Goal: Information Seeking & Learning: Learn about a topic

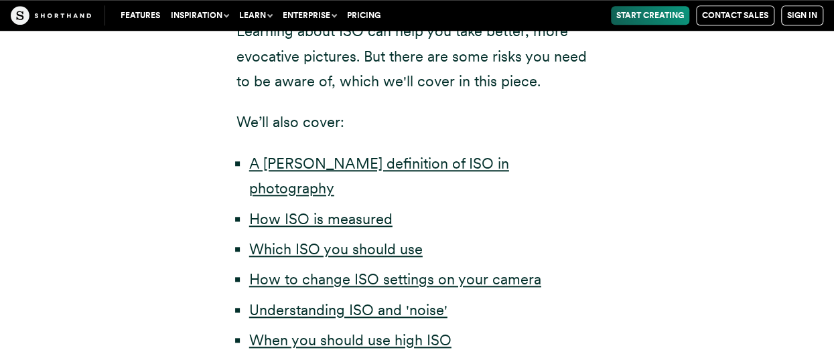
scroll to position [469, 0]
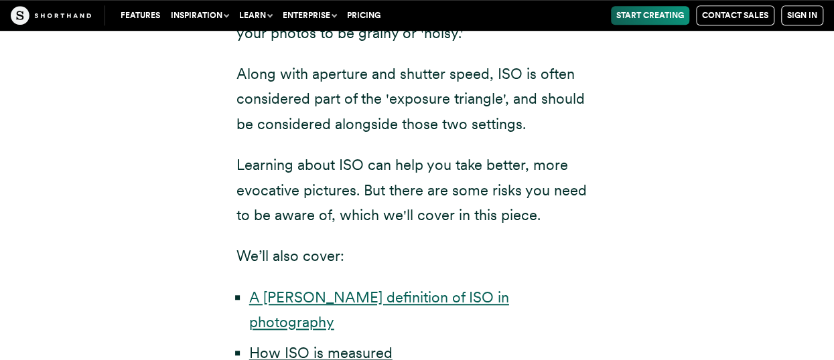
click at [411, 293] on link "A fuller definition of ISO in photography" at bounding box center [379, 310] width 260 height 42
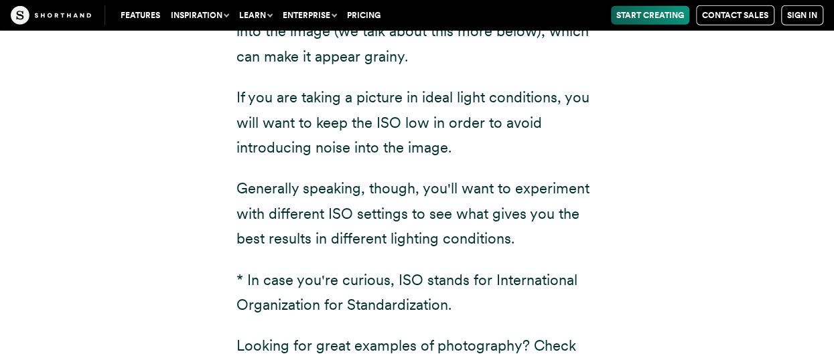
scroll to position [1913, 0]
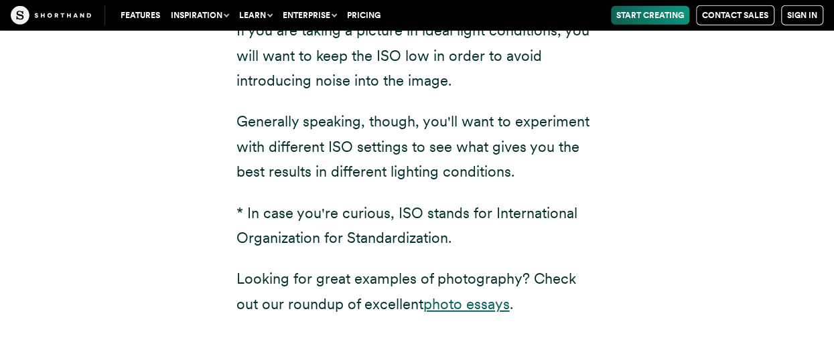
click at [448, 295] on link "photo essays" at bounding box center [466, 303] width 86 height 17
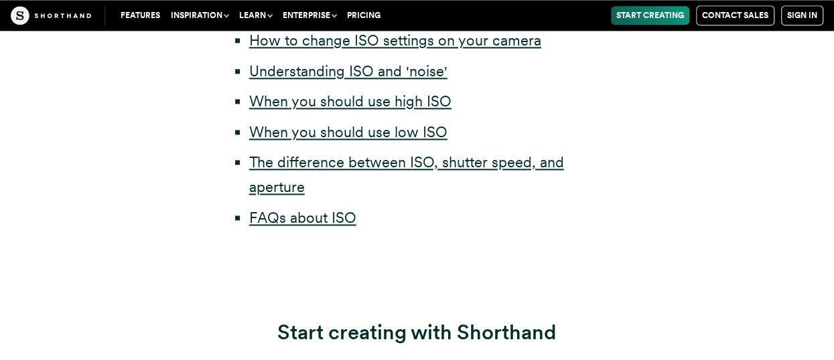
scroll to position [775, 0]
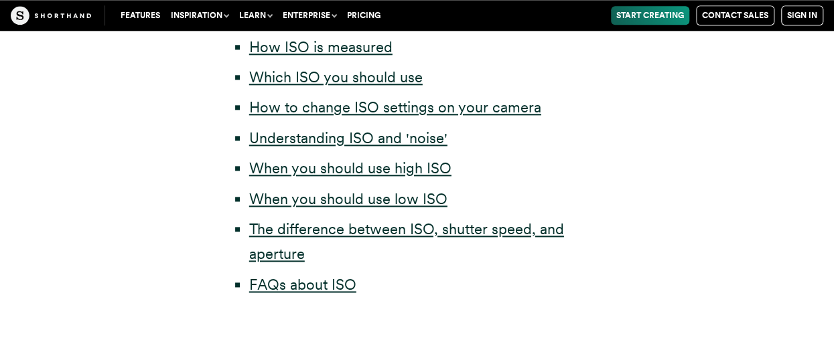
click at [502, 95] on li "How to change ISO settings on your camera" at bounding box center [423, 107] width 349 height 25
click at [497, 98] on link "How to change ISO settings on your camera" at bounding box center [395, 106] width 292 height 17
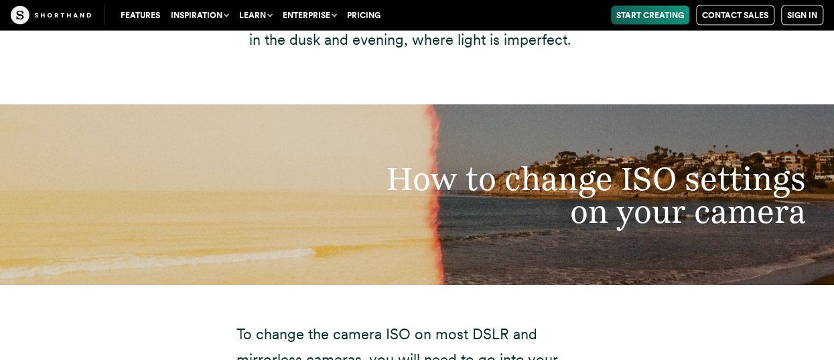
scroll to position [4174, 0]
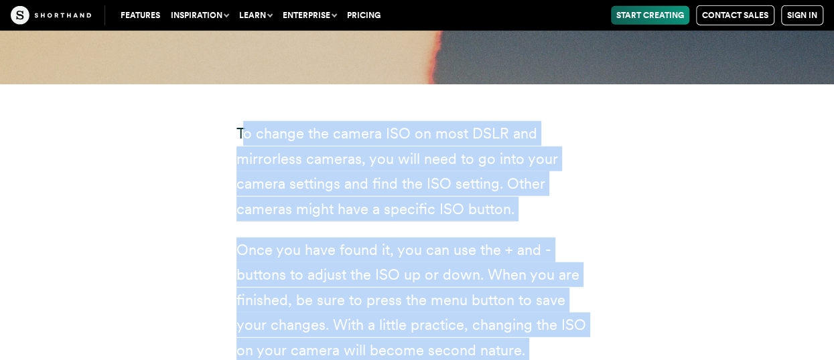
drag, startPoint x: 242, startPoint y: 57, endPoint x: 495, endPoint y: 348, distance: 385.4
click at [495, 348] on div "To change the camera ISO on most DSLR and mirrorless cameras, you will need to …" at bounding box center [417, 300] width 362 height 358
click at [219, 141] on div "To change the camera ISO on most DSLR and mirrorless cameras, you will need to …" at bounding box center [417, 307] width 415 height 447
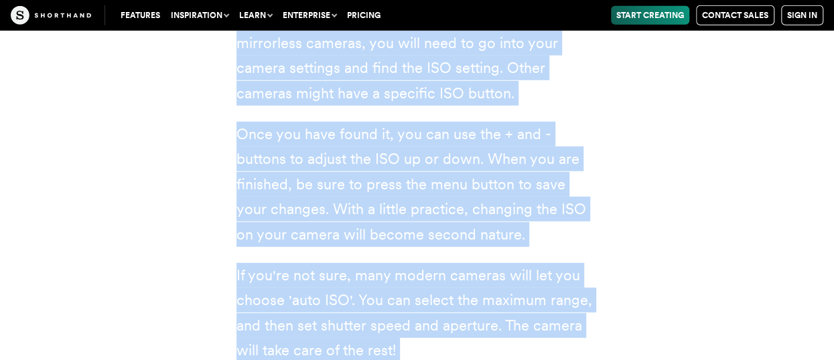
scroll to position [4315, 0]
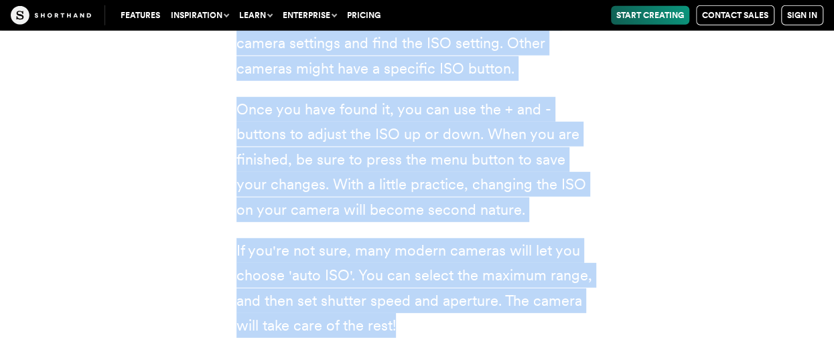
drag, startPoint x: 237, startPoint y: 59, endPoint x: 575, endPoint y: 267, distance: 396.6
click at [575, 267] on div "To change the camera ISO on most DSLR and mirrorless cameras, you will need to …" at bounding box center [417, 167] width 415 height 447
copy div "To change the camera ISO on most DSLR and mirrorless cameras, you will need to …"
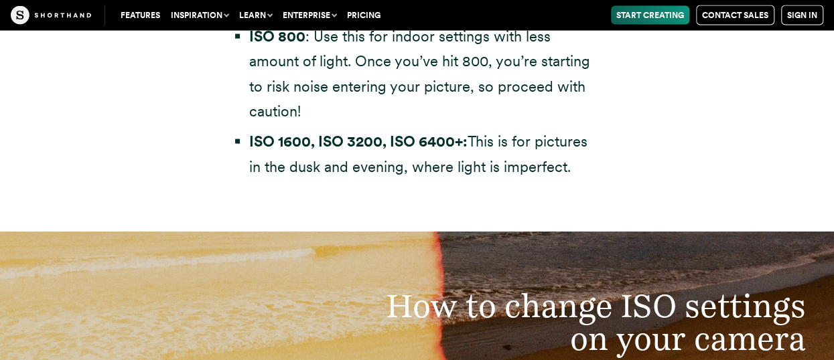
scroll to position [3779, 0]
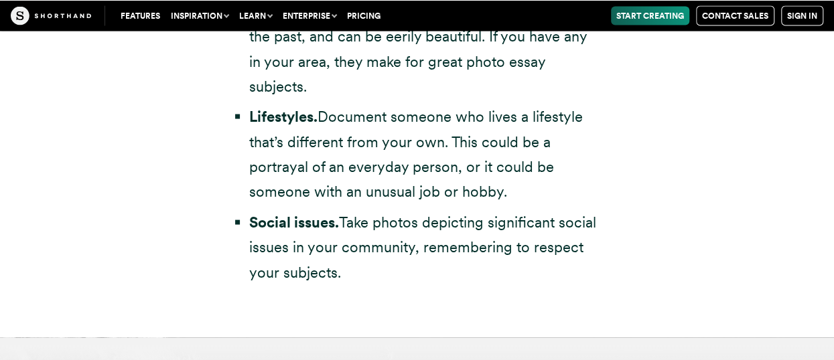
scroll to position [4085, 0]
